Goal: Check status: Check status

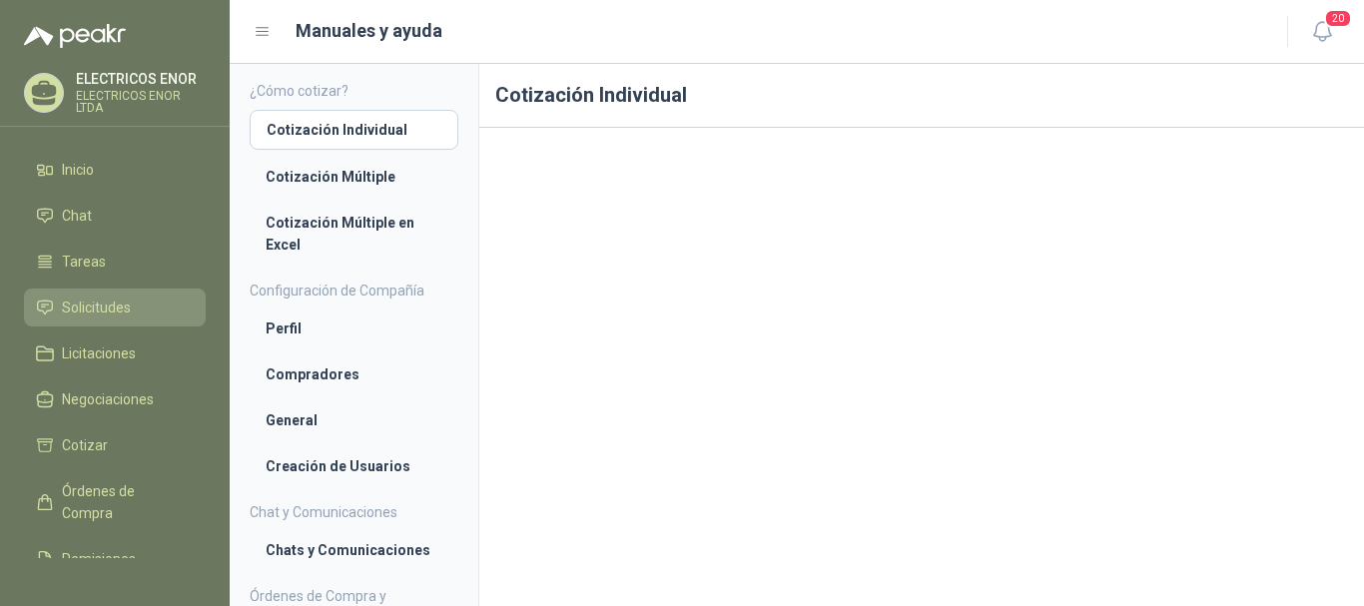
click at [88, 298] on span "Solicitudes" at bounding box center [96, 308] width 69 height 22
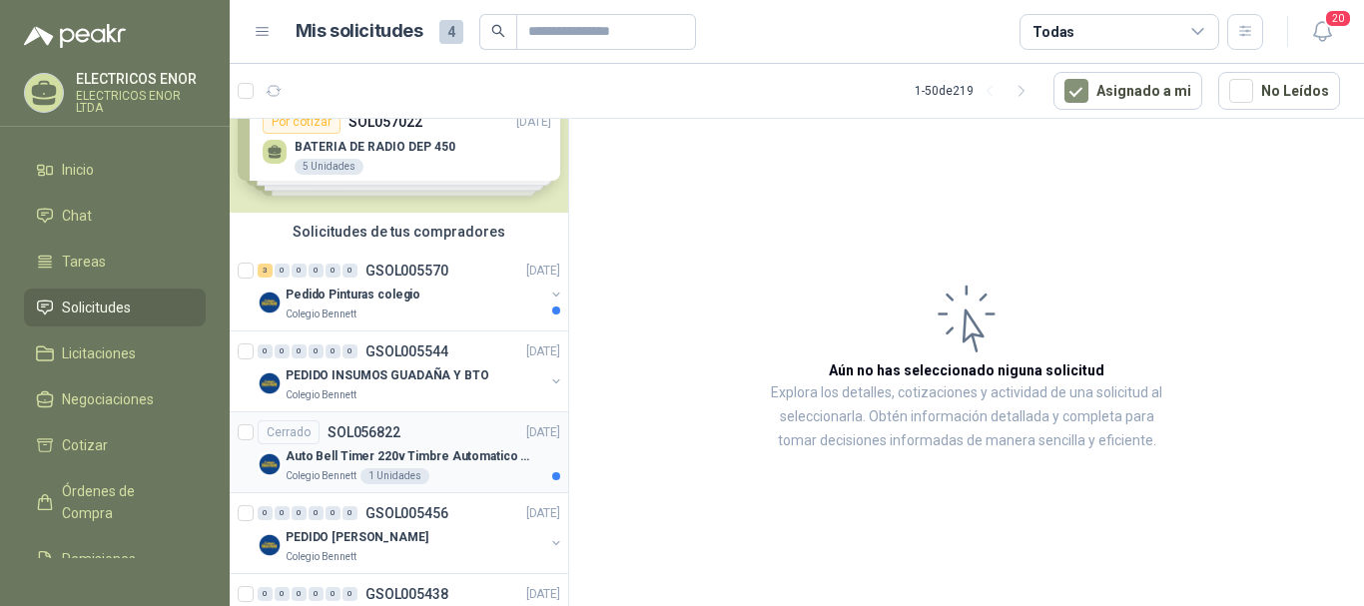
scroll to position [100, 0]
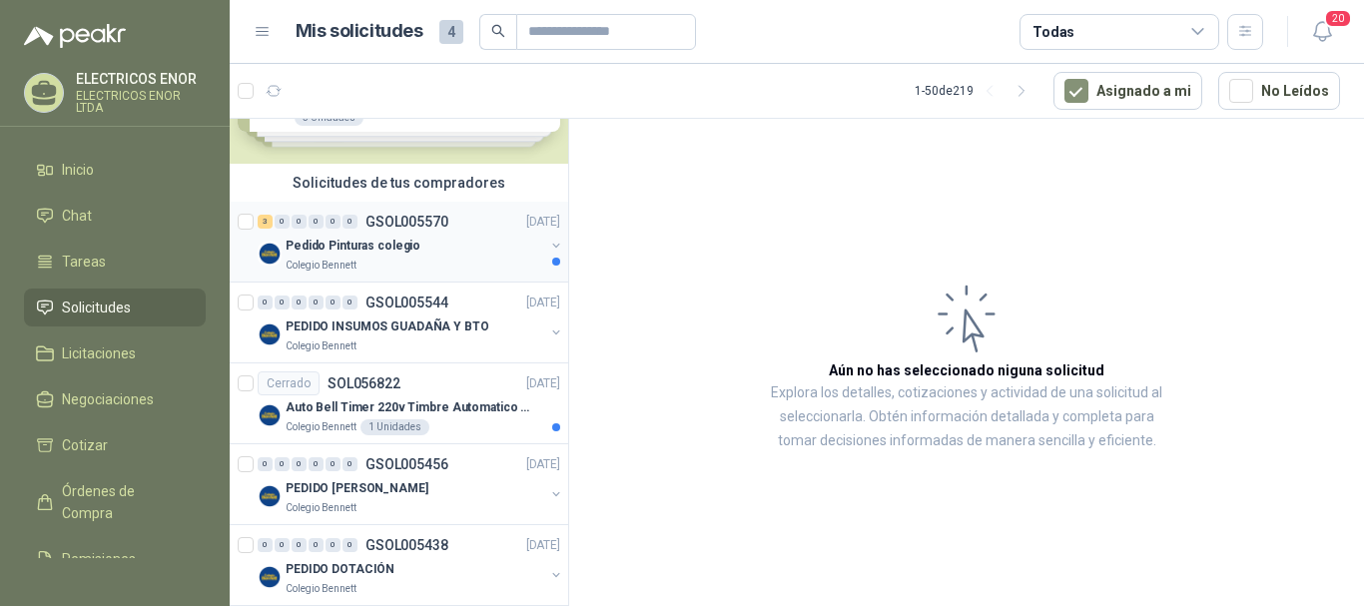
click at [437, 266] on div "Colegio Bennett" at bounding box center [415, 266] width 259 height 16
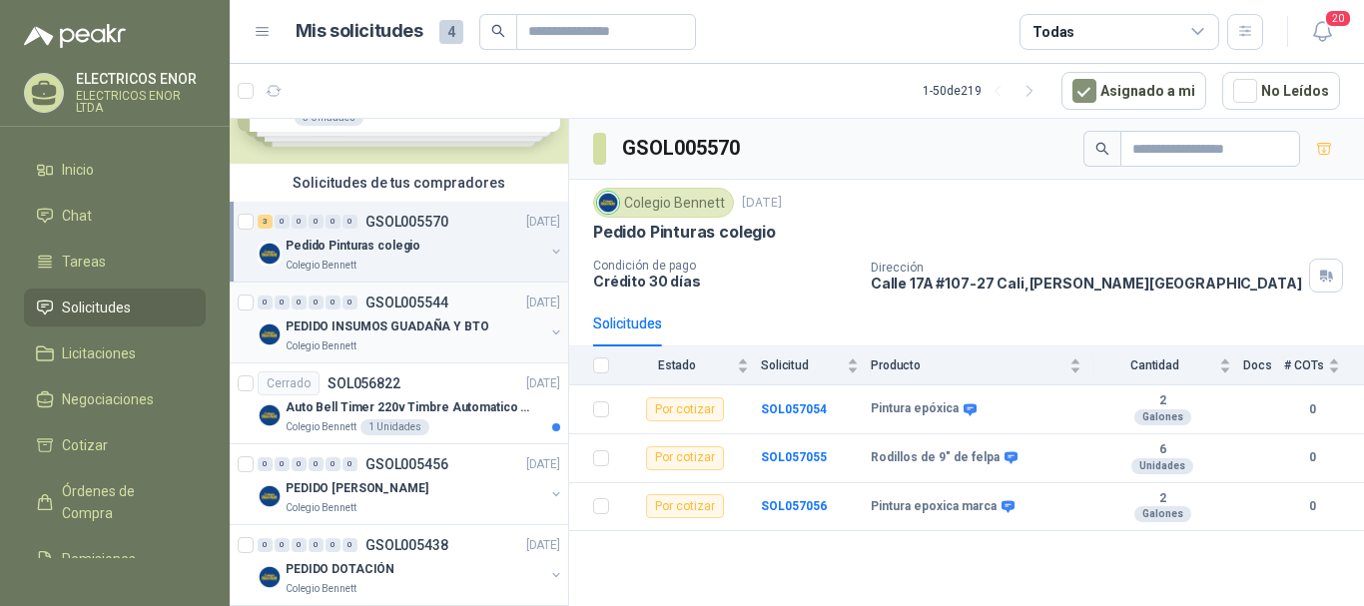
click at [459, 329] on p "PEDIDO INSUMOS GUADAÑA Y BTO" at bounding box center [388, 327] width 204 height 19
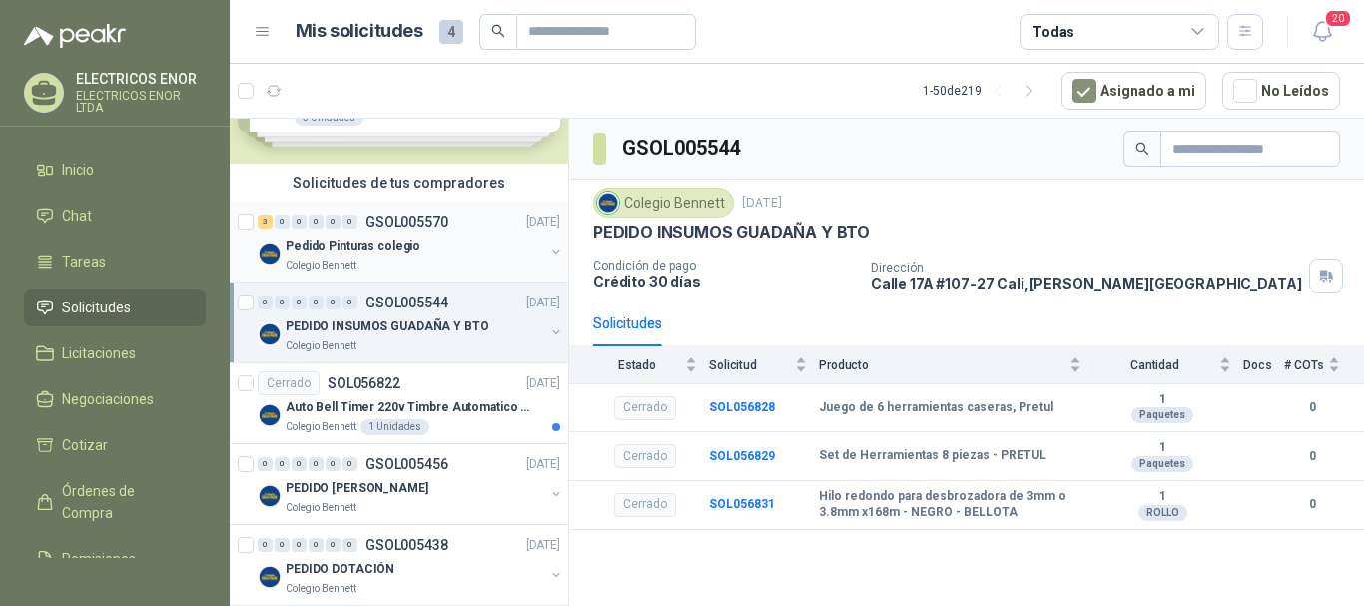
click at [388, 249] on p "Pedido Pinturas colegio" at bounding box center [353, 246] width 135 height 19
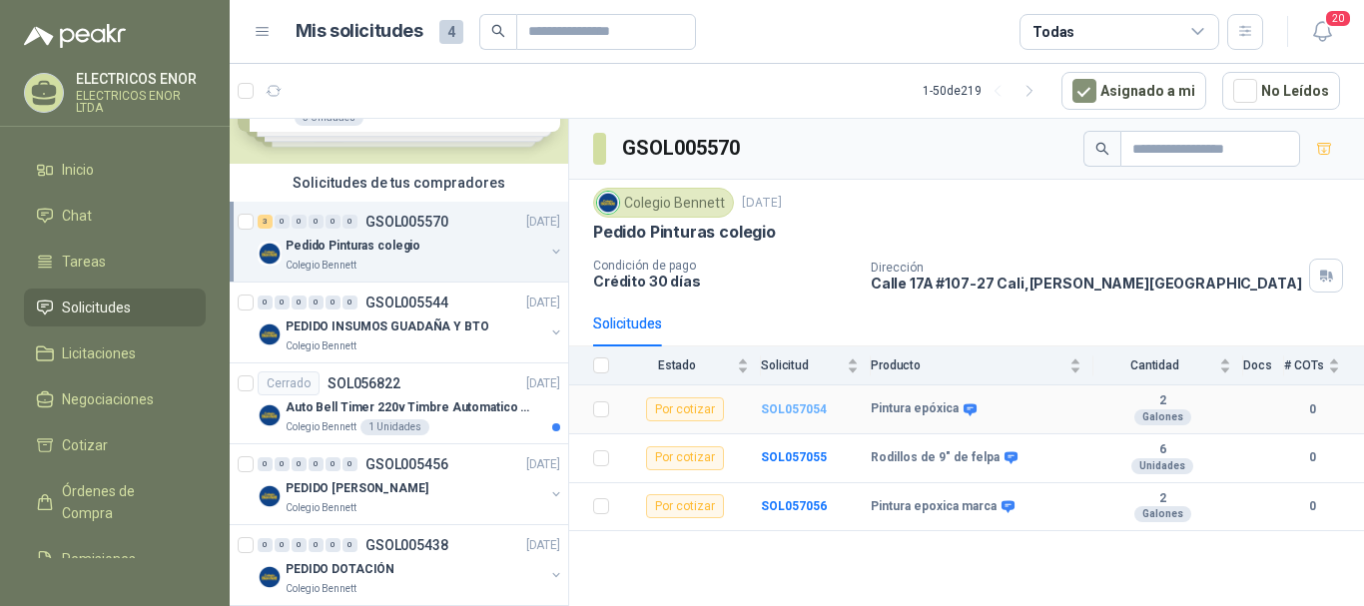
click at [799, 411] on b "SOL057054" at bounding box center [794, 410] width 66 height 14
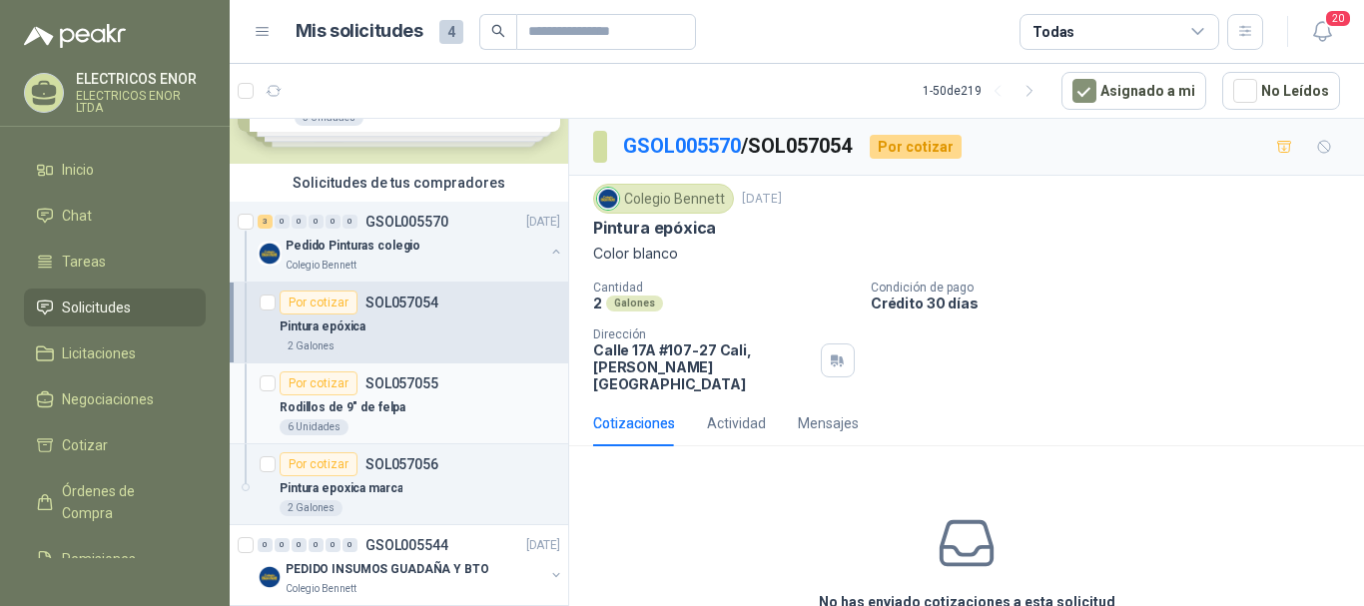
click at [406, 386] on p "SOL057055" at bounding box center [402, 384] width 73 height 14
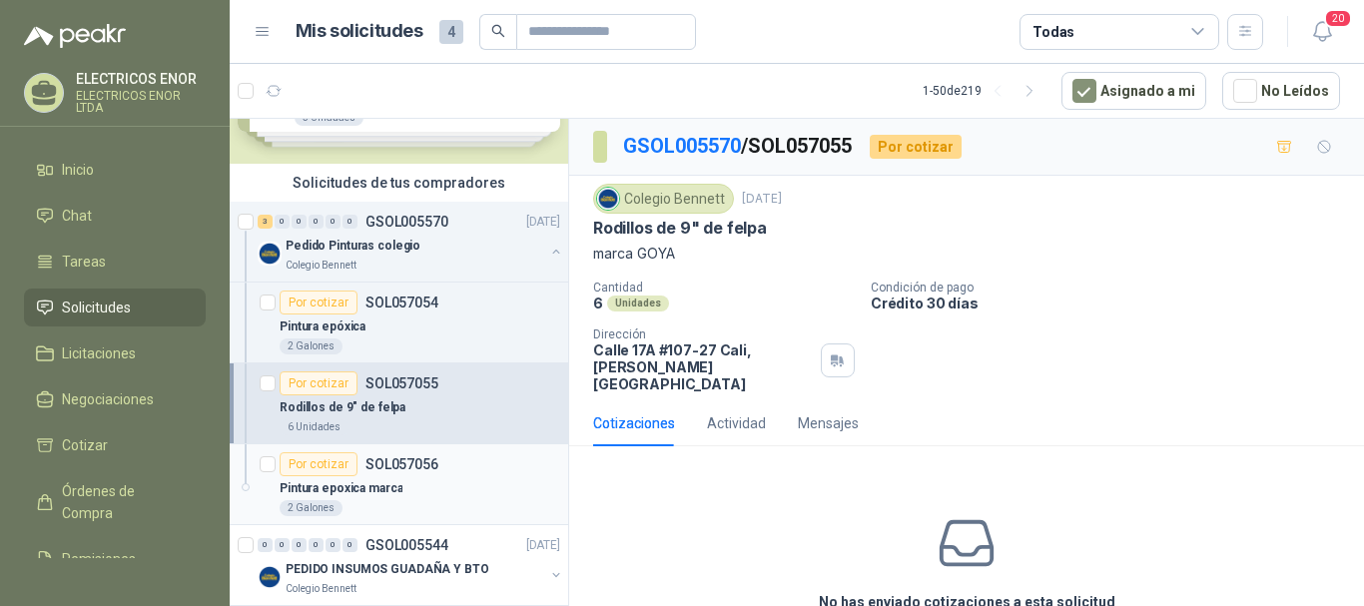
click at [475, 467] on div "Por cotizar SOL057056" at bounding box center [420, 464] width 281 height 24
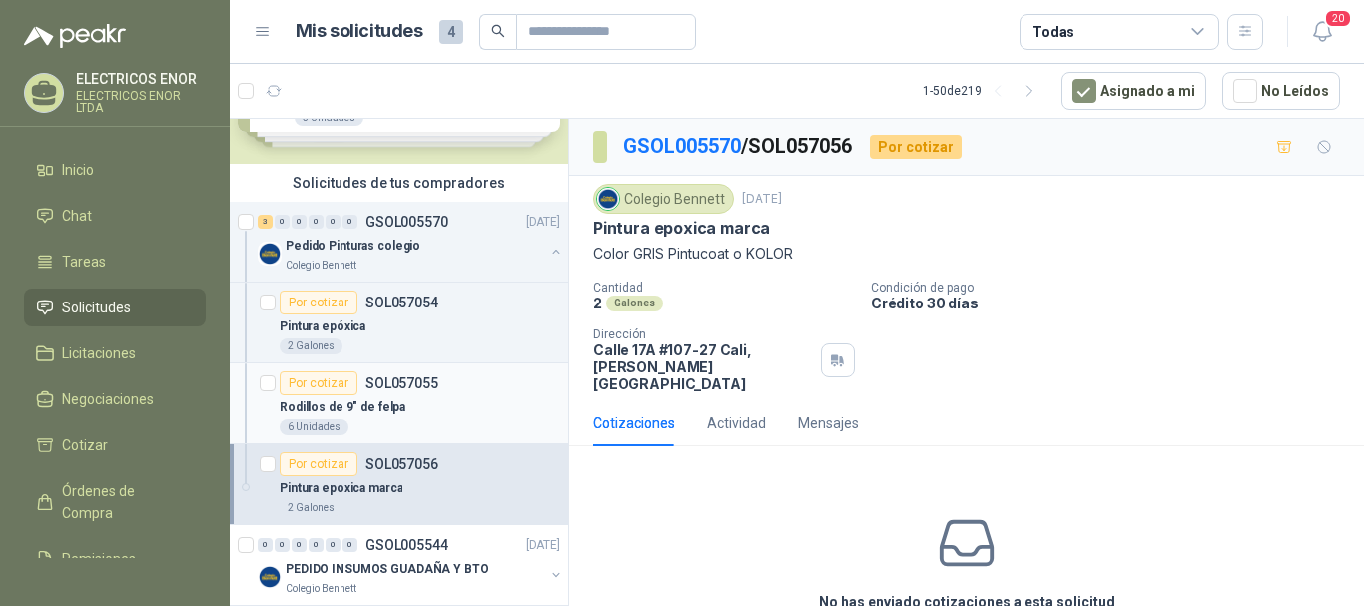
click at [322, 407] on p "Rodillos de 9" de felpa" at bounding box center [343, 408] width 126 height 19
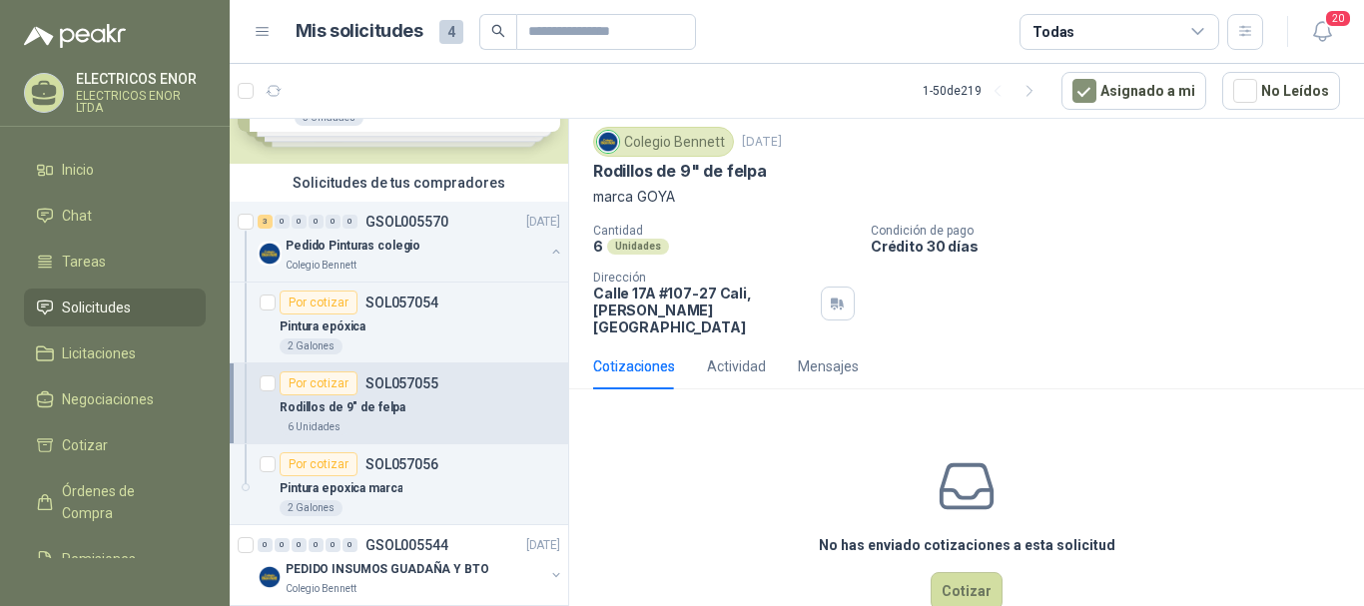
scroll to position [88, 0]
